Goal: Information Seeking & Learning: Learn about a topic

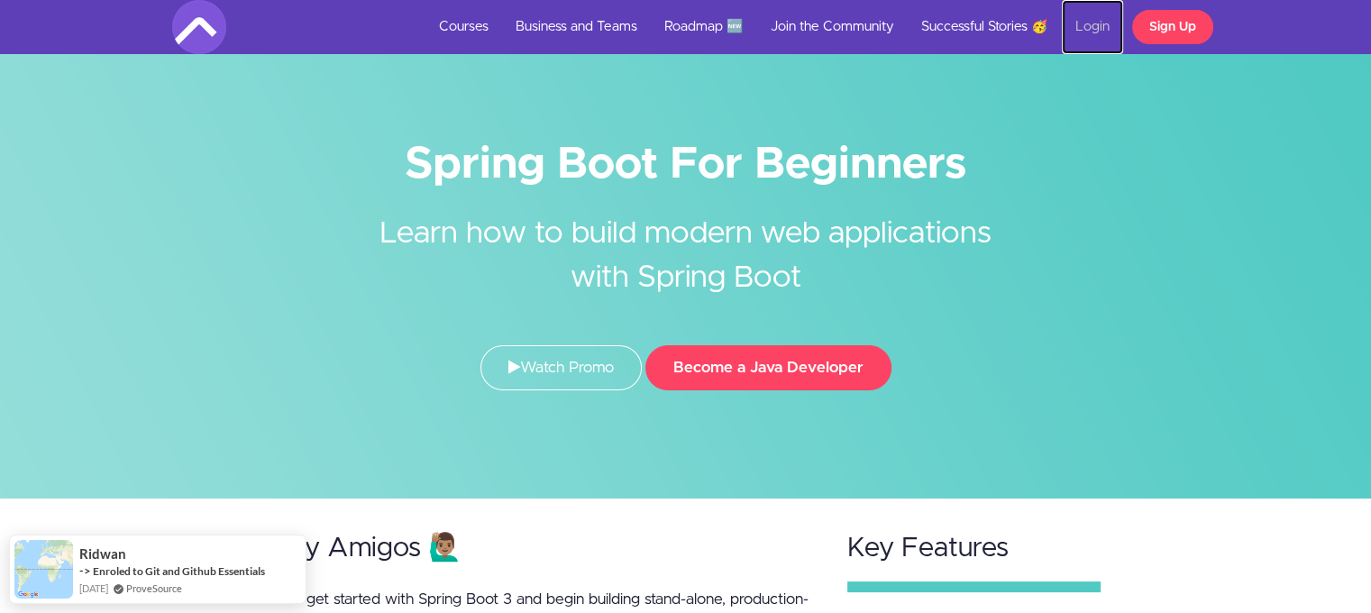
click at [1097, 22] on link "Login" at bounding box center [1092, 27] width 61 height 54
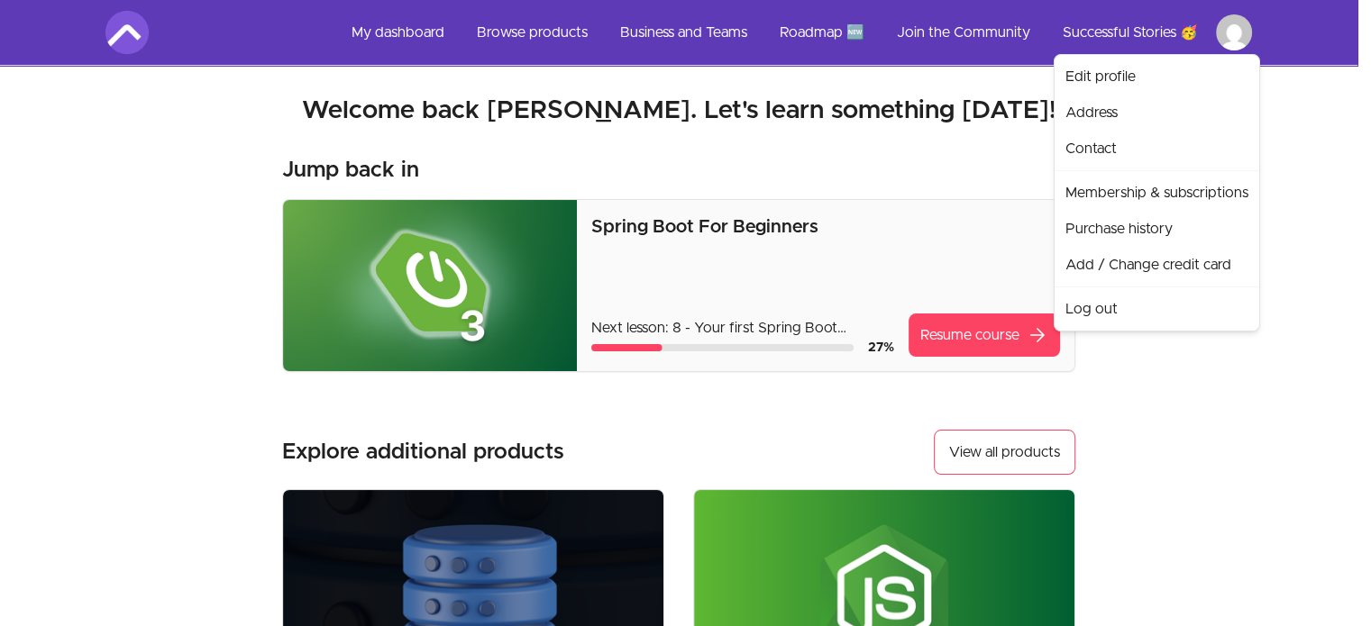
click at [1244, 38] on html "Skip to main content Main menu Includes navigation links and user settings My d…" at bounding box center [685, 579] width 1371 height 1158
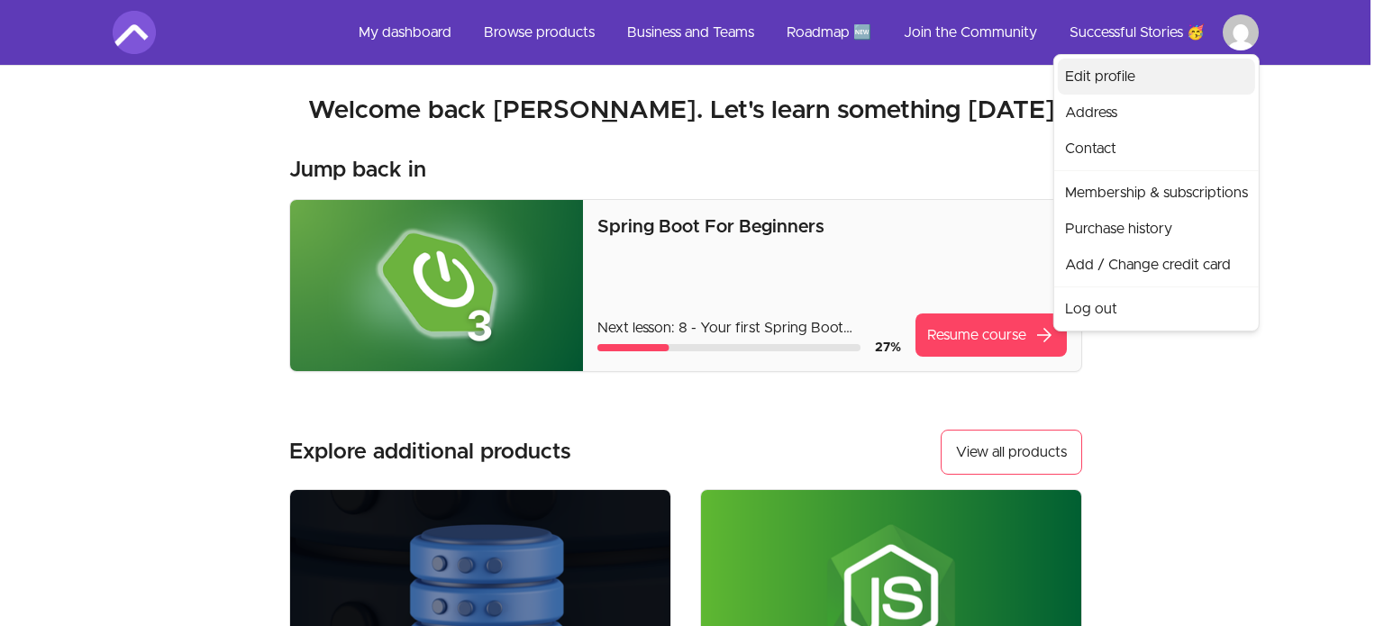
click at [1160, 90] on link "Edit profile" at bounding box center [1156, 77] width 197 height 36
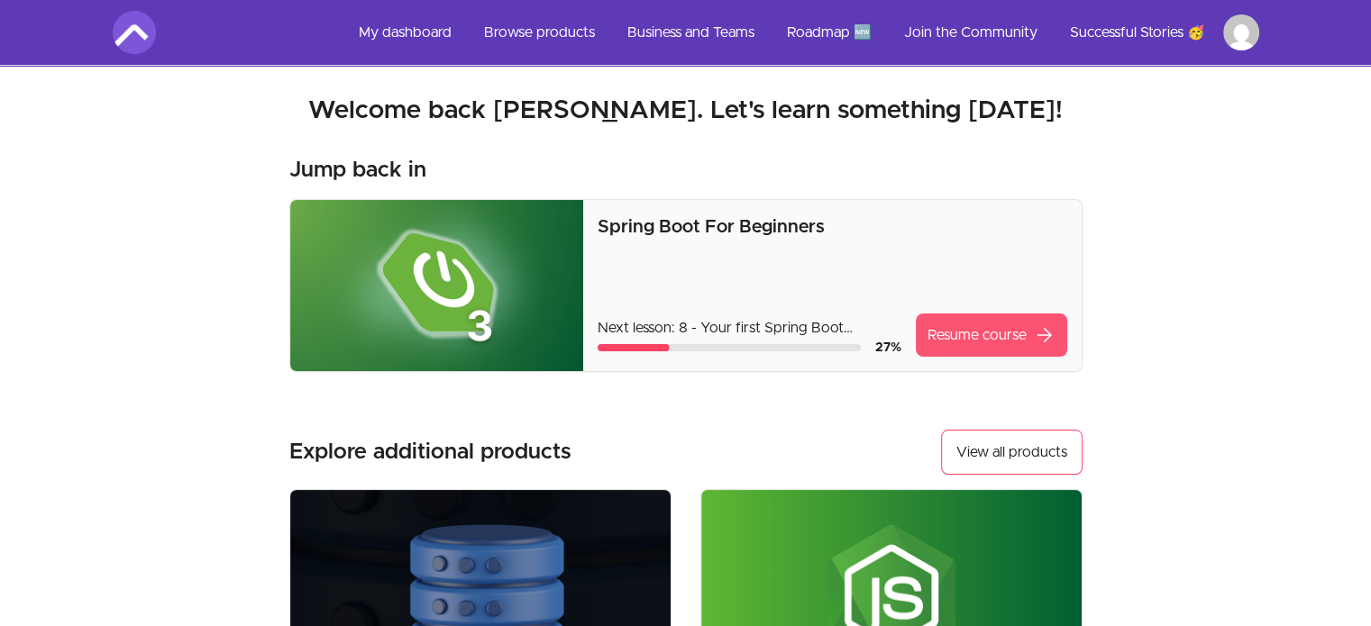
click at [960, 333] on link "Resume course arrow_forward" at bounding box center [991, 335] width 151 height 43
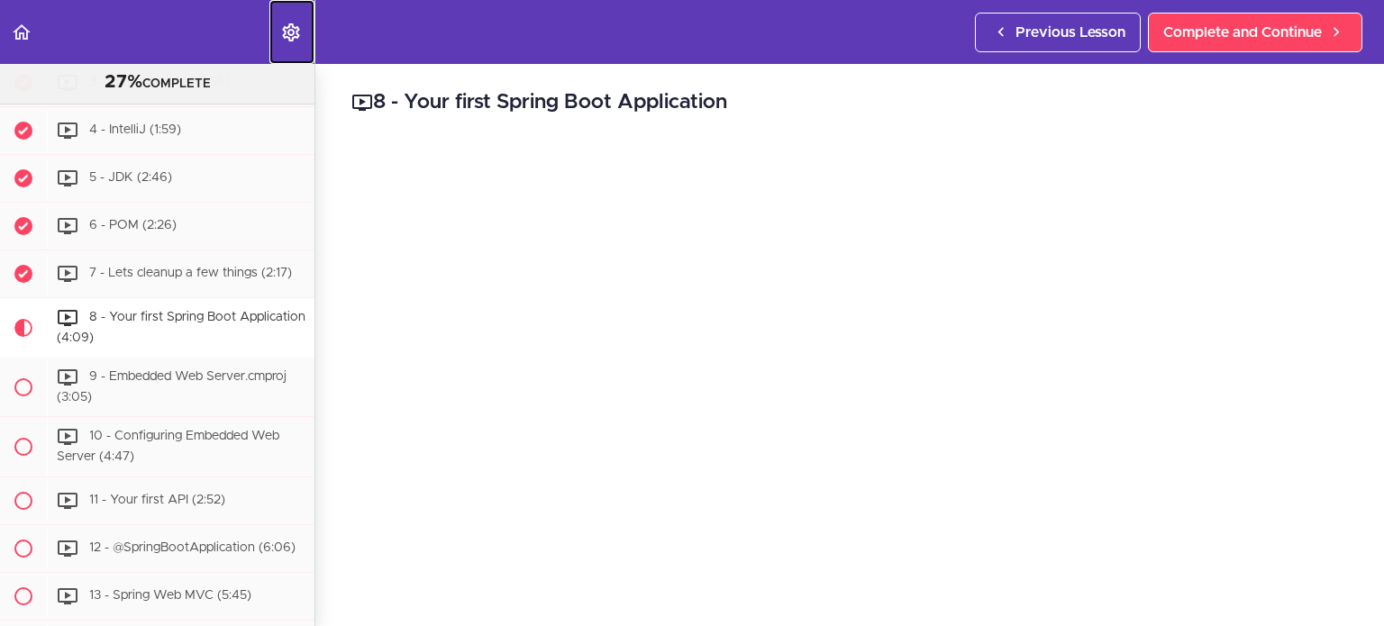
click at [288, 35] on icon "Settings Menu" at bounding box center [291, 33] width 22 height 22
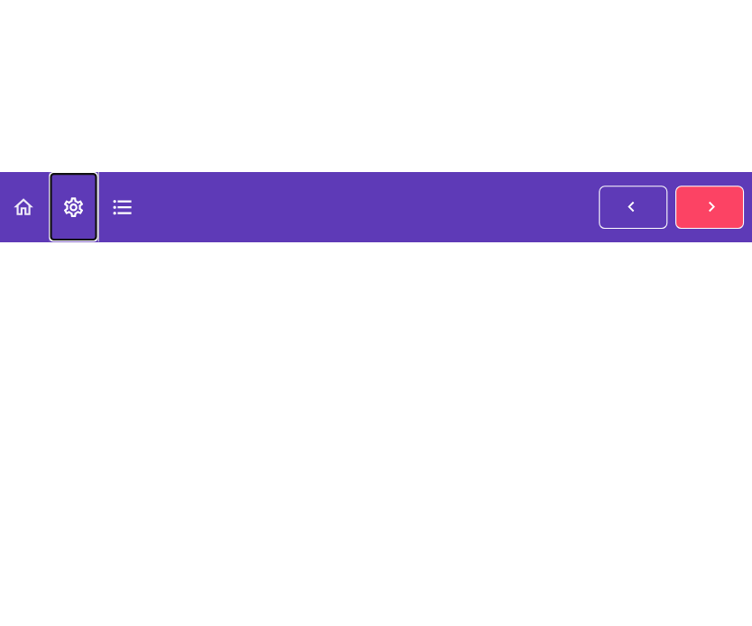
scroll to position [50, 0]
